Goal: Task Accomplishment & Management: Use online tool/utility

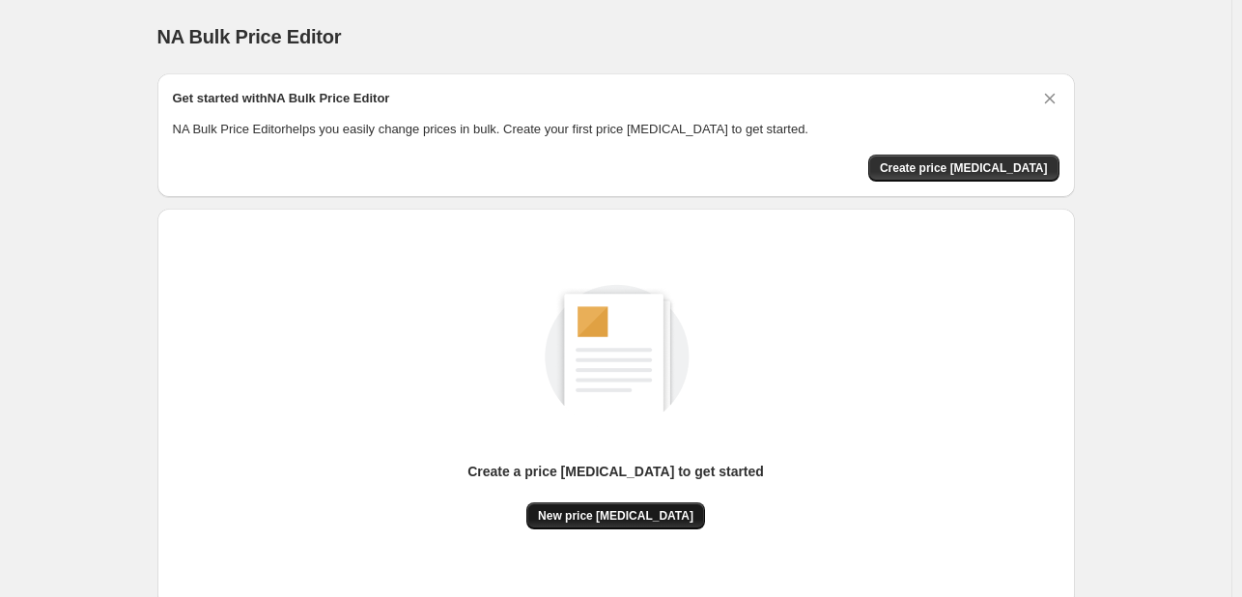
click at [599, 512] on span "New price [MEDICAL_DATA]" at bounding box center [616, 515] width 156 height 15
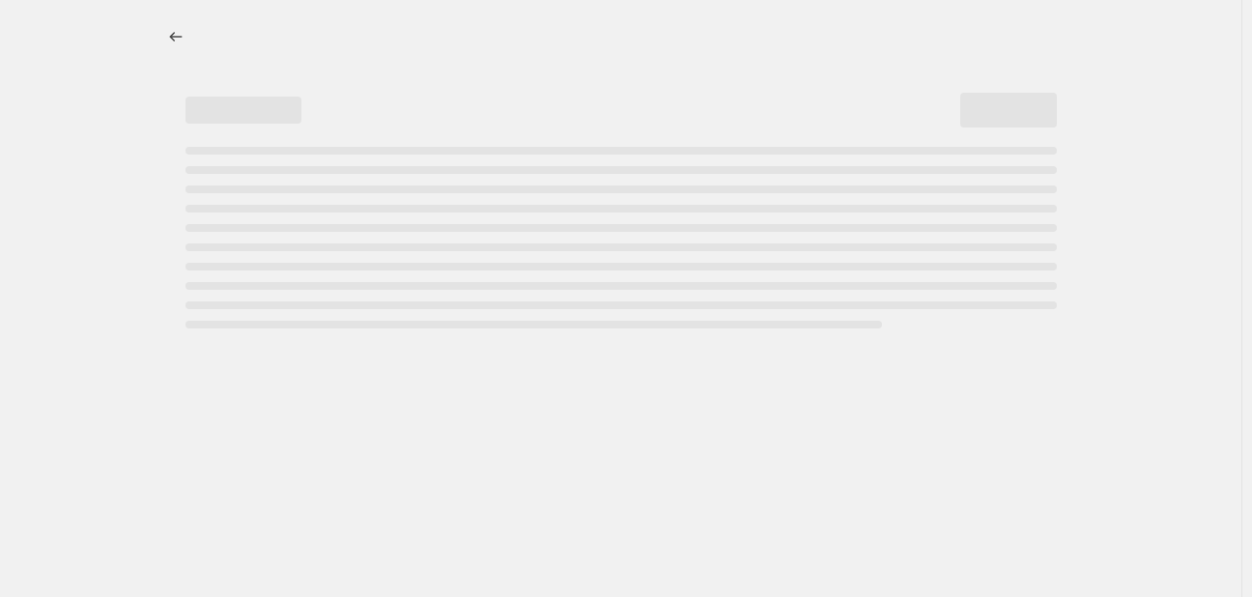
select select "percentage"
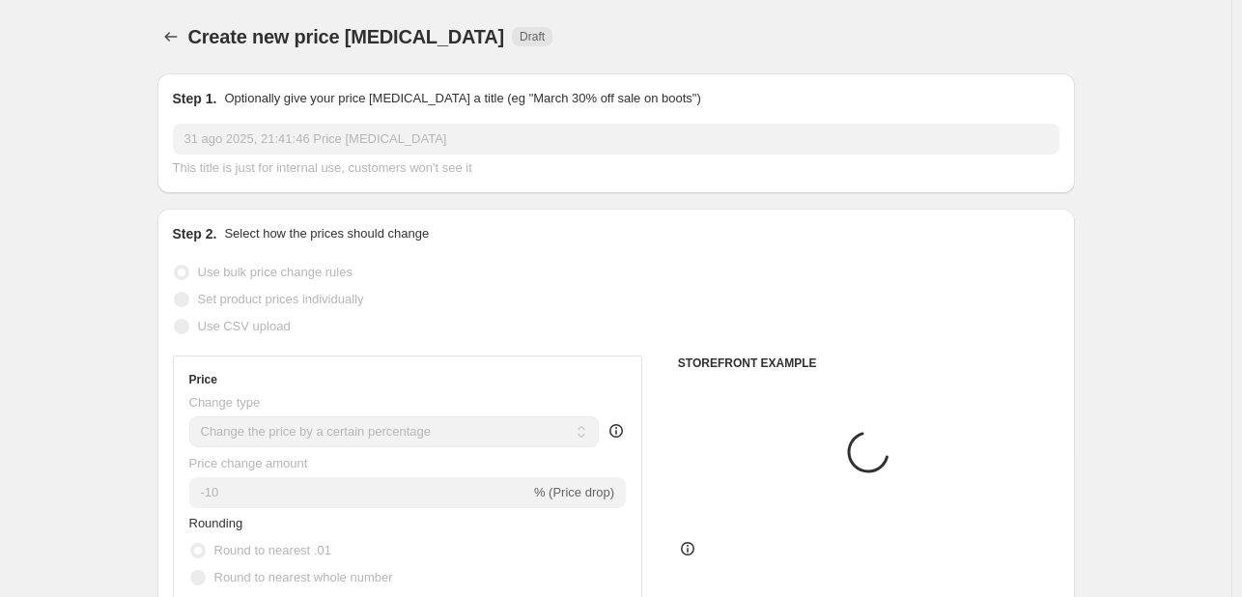
scroll to position [97, 0]
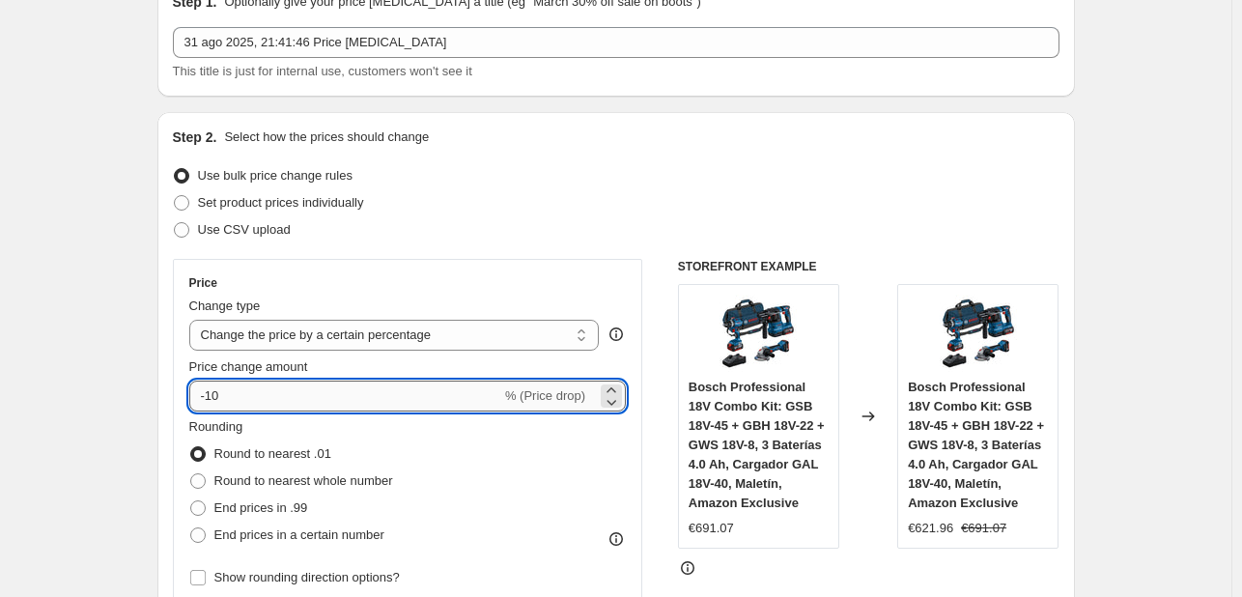
click at [259, 395] on input "-10" at bounding box center [345, 396] width 312 height 31
type input "-1"
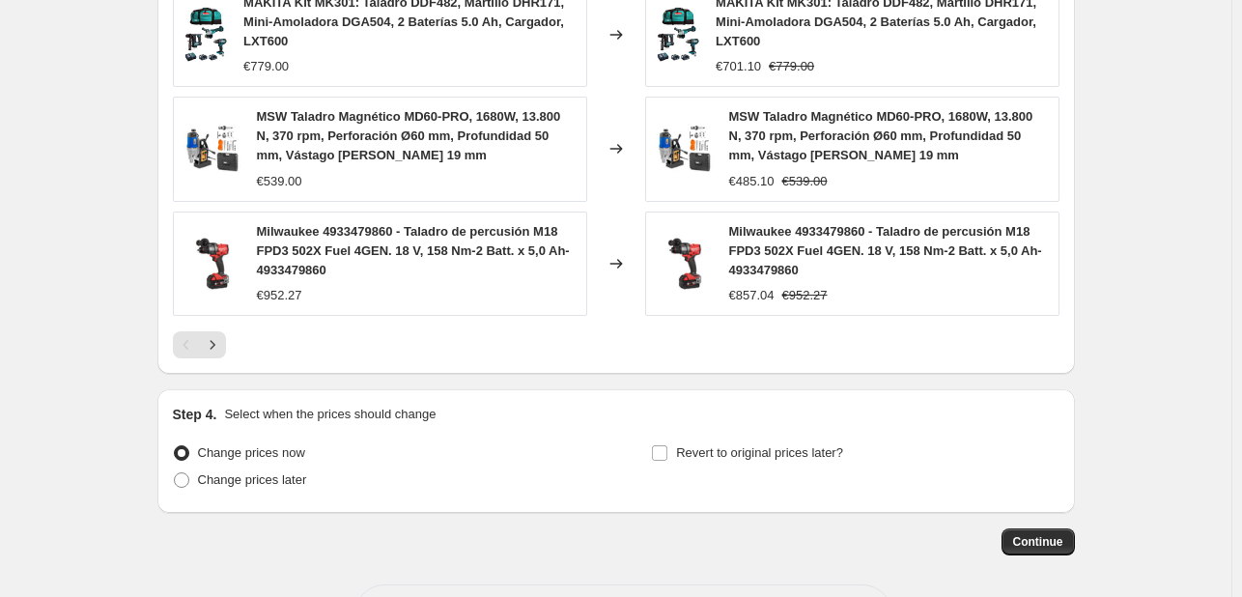
scroll to position [1480, 0]
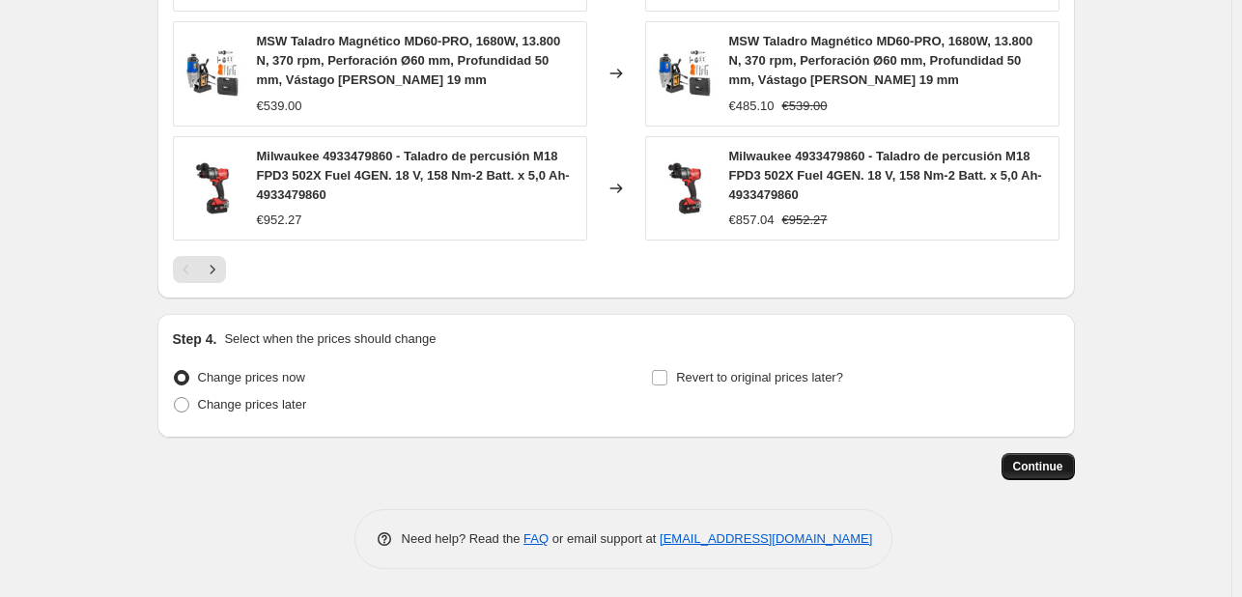
type input "-36"
click at [1025, 457] on button "Continue" at bounding box center [1038, 466] width 73 height 27
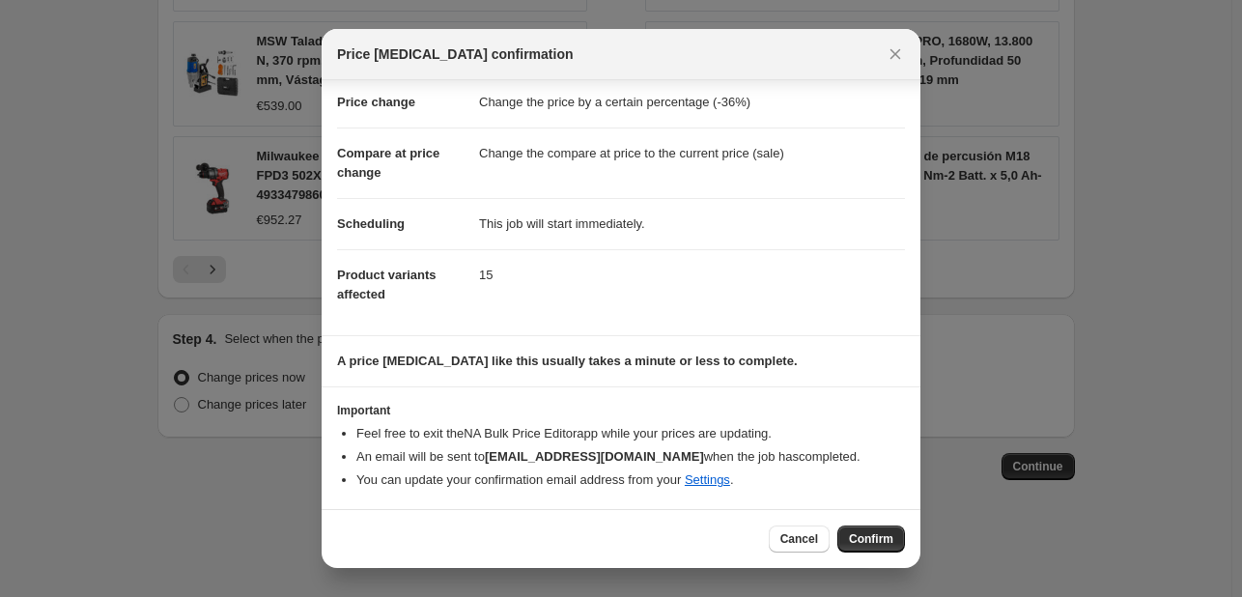
scroll to position [37, 0]
click at [881, 534] on span "Confirm" at bounding box center [871, 538] width 44 height 15
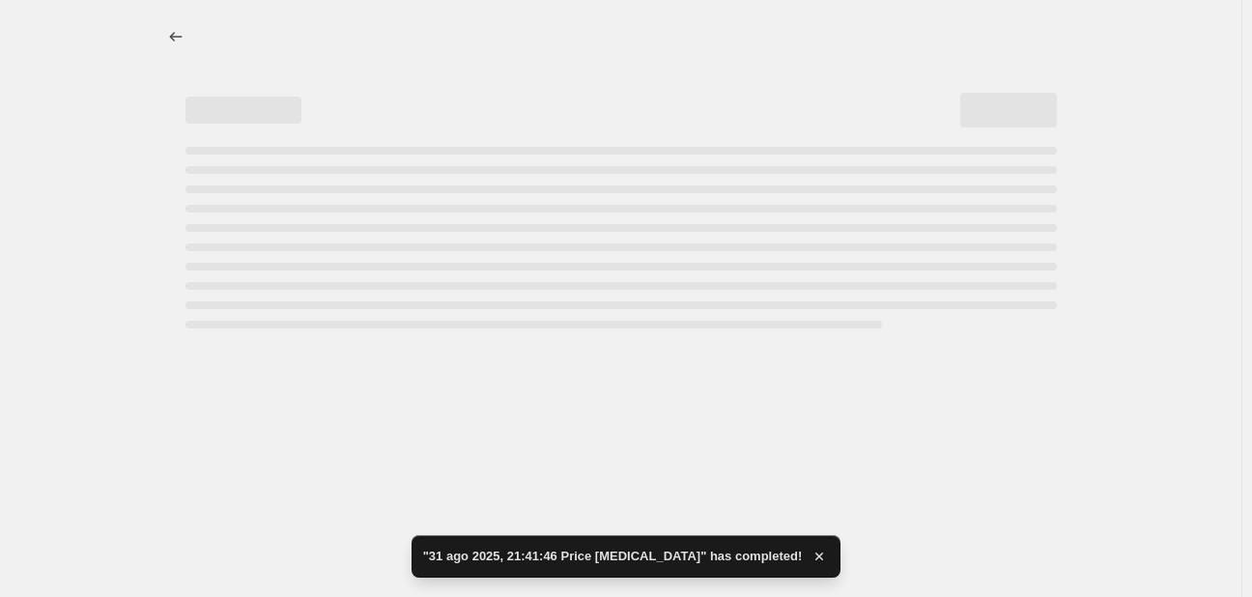
select select "percentage"
